Goal: Find specific page/section: Find specific page/section

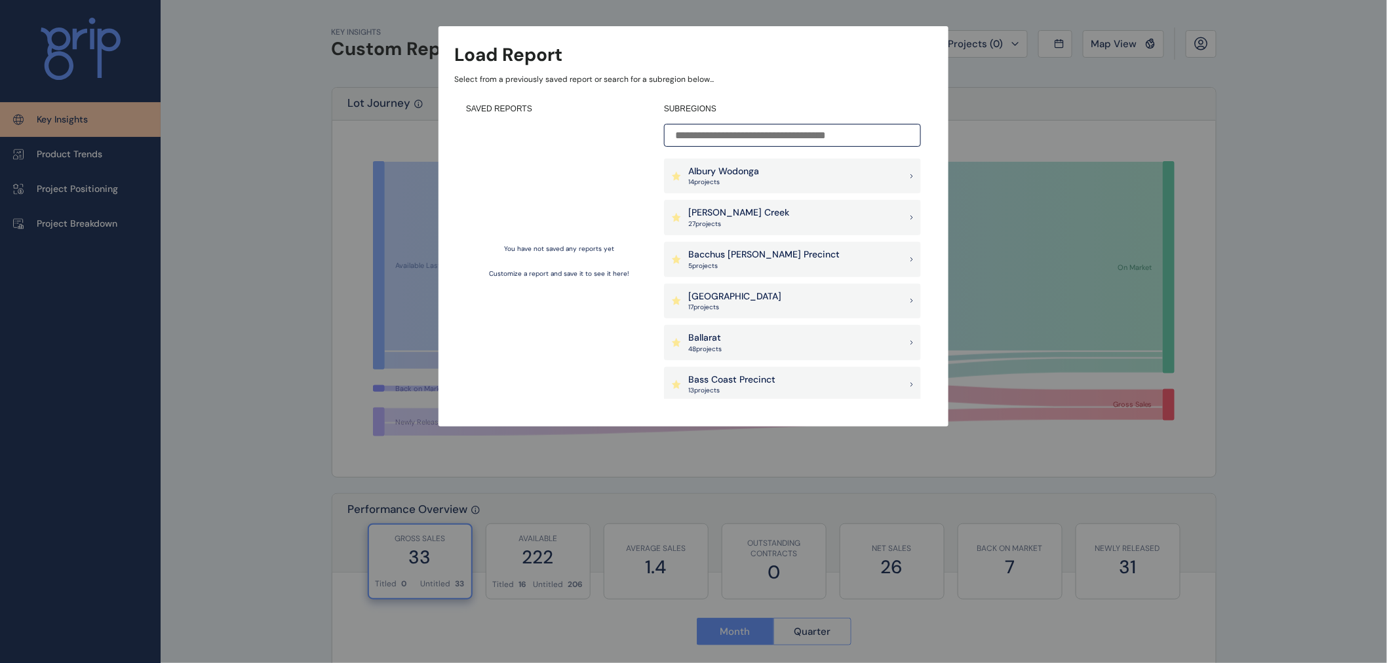
click at [767, 182] on div "Albury Wodonga 14 project s" at bounding box center [792, 176] width 257 height 35
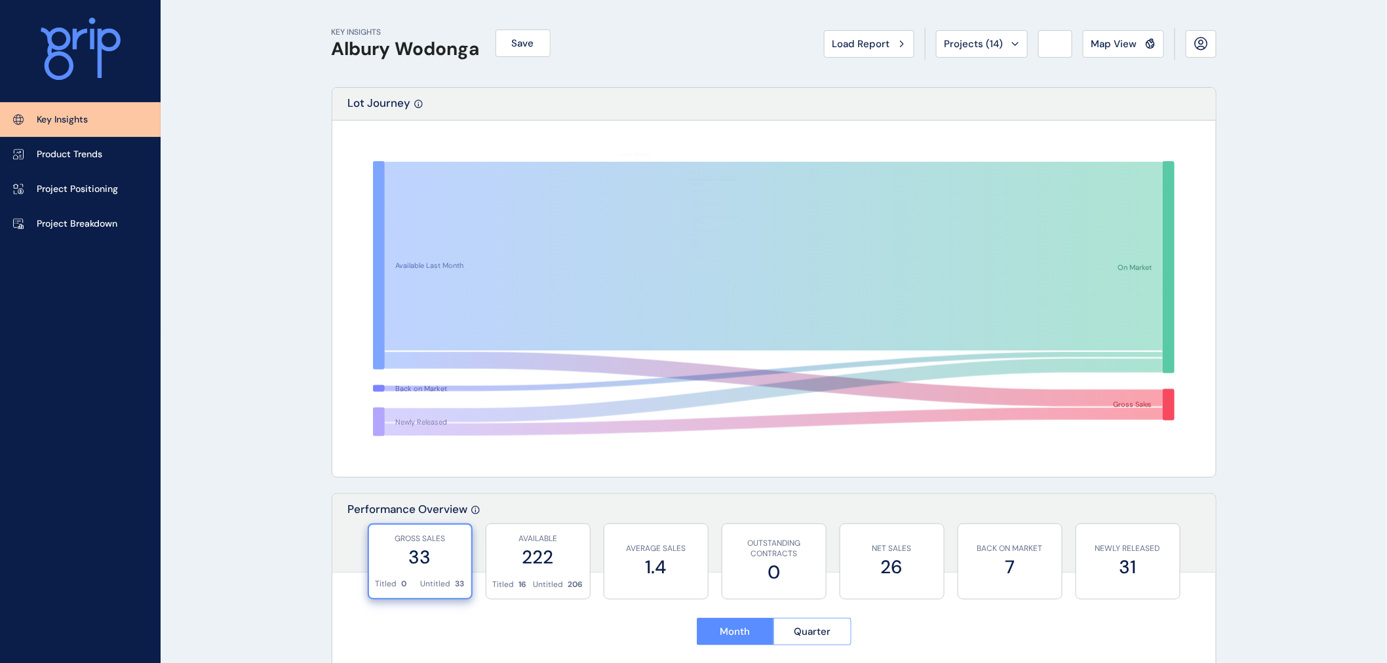
click at [1135, 42] on span "Map View" at bounding box center [1114, 43] width 46 height 13
